Goal: Task Accomplishment & Management: Manage account settings

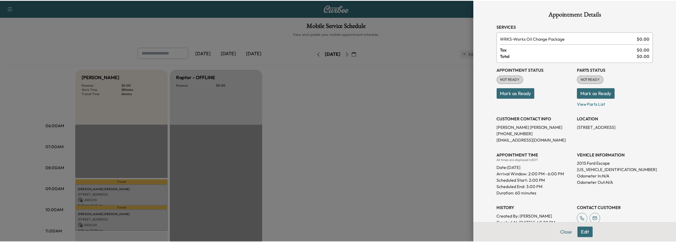
scroll to position [106, 0]
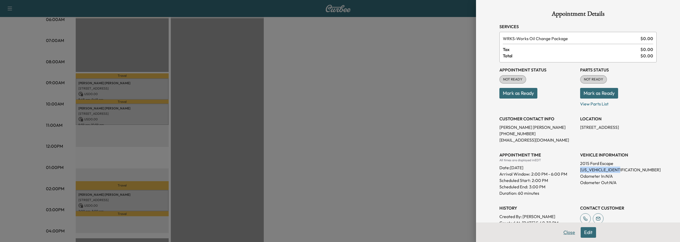
click at [564, 232] on button "Close" at bounding box center [569, 232] width 19 height 11
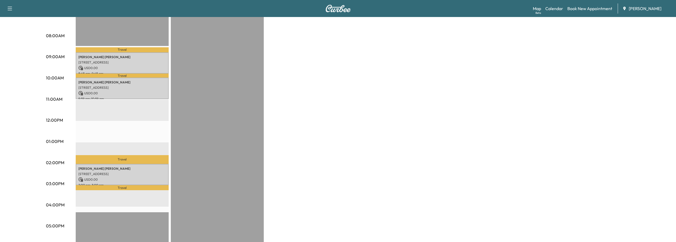
scroll to position [133, 0]
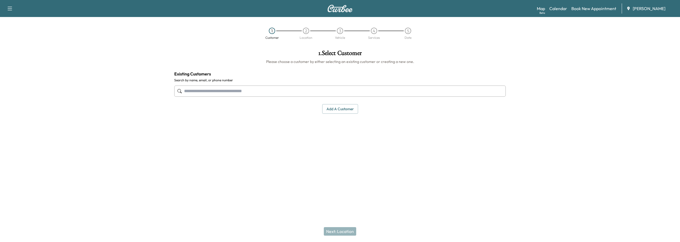
click at [648, 8] on span "[PERSON_NAME]" at bounding box center [649, 8] width 33 height 6
click at [554, 8] on link "Calendar" at bounding box center [558, 8] width 18 height 6
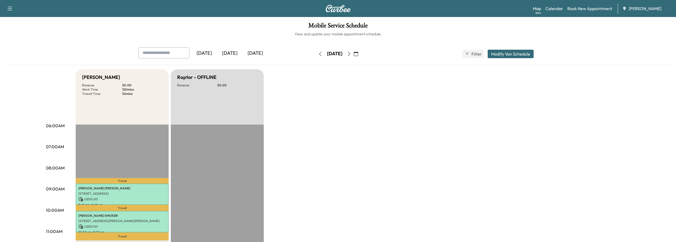
click at [351, 55] on icon "button" at bounding box center [349, 54] width 4 height 4
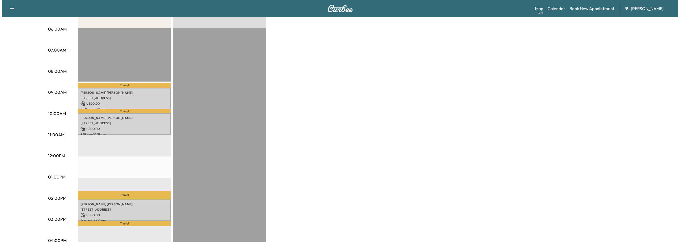
scroll to position [106, 0]
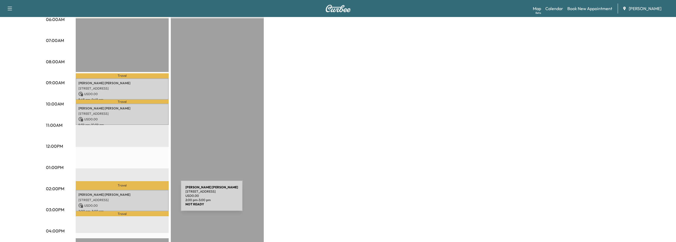
click at [141, 199] on p "[STREET_ADDRESS]" at bounding box center [122, 200] width 88 height 4
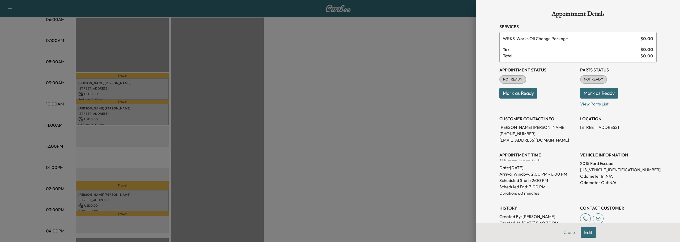
click at [118, 83] on div at bounding box center [340, 121] width 680 height 242
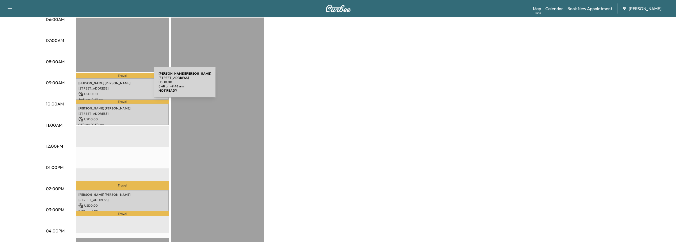
click at [114, 85] on div "CHAD PORTERFIELD 270 High Branch Way, Roswell, GA 30075, USA USD 0.00 8:48 am -…" at bounding box center [122, 89] width 93 height 22
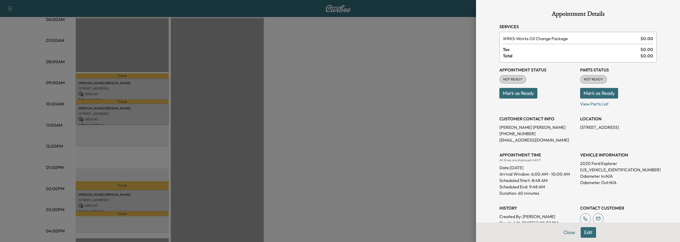
click at [117, 86] on div at bounding box center [340, 121] width 680 height 242
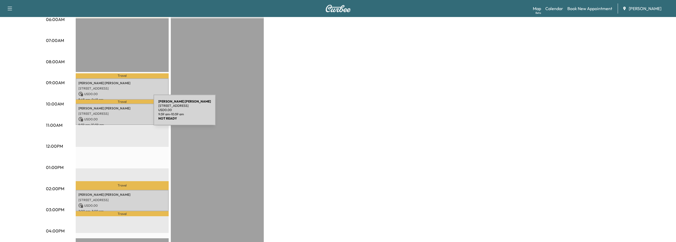
click at [114, 113] on p "[STREET_ADDRESS]" at bounding box center [122, 114] width 88 height 4
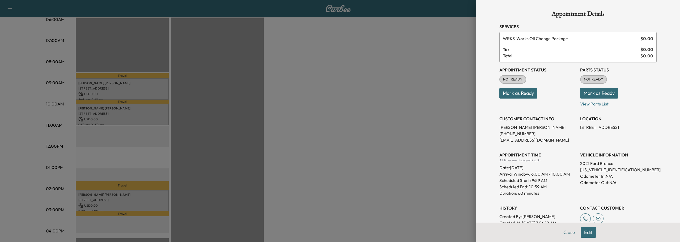
click at [131, 88] on div at bounding box center [340, 121] width 680 height 242
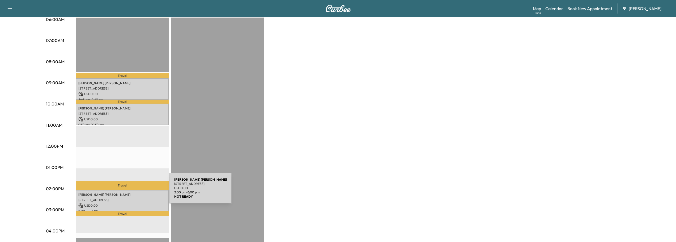
click at [130, 193] on p "PENNIE NORRIS" at bounding box center [122, 195] width 88 height 4
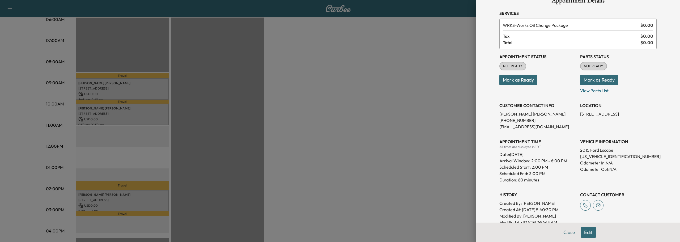
scroll to position [0, 0]
